Goal: Navigation & Orientation: Find specific page/section

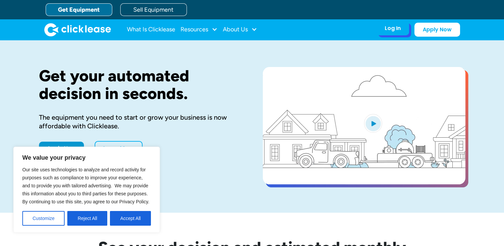
click at [397, 27] on div "Log In" at bounding box center [393, 28] width 16 height 7
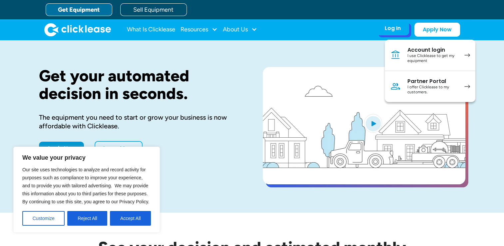
click at [421, 53] on div "I use Clicklease to get my equipment" at bounding box center [433, 58] width 50 height 10
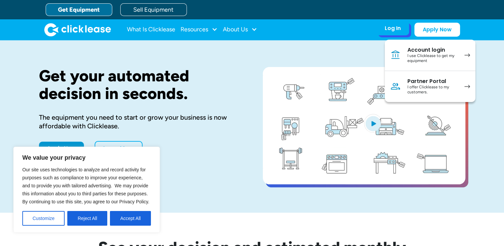
click at [417, 81] on div "Partner Portal" at bounding box center [433, 81] width 50 height 7
click at [471, 87] on link "Partner Portal I offer Clicklease to my customers." at bounding box center [430, 86] width 91 height 31
